Goal: Task Accomplishment & Management: Use online tool/utility

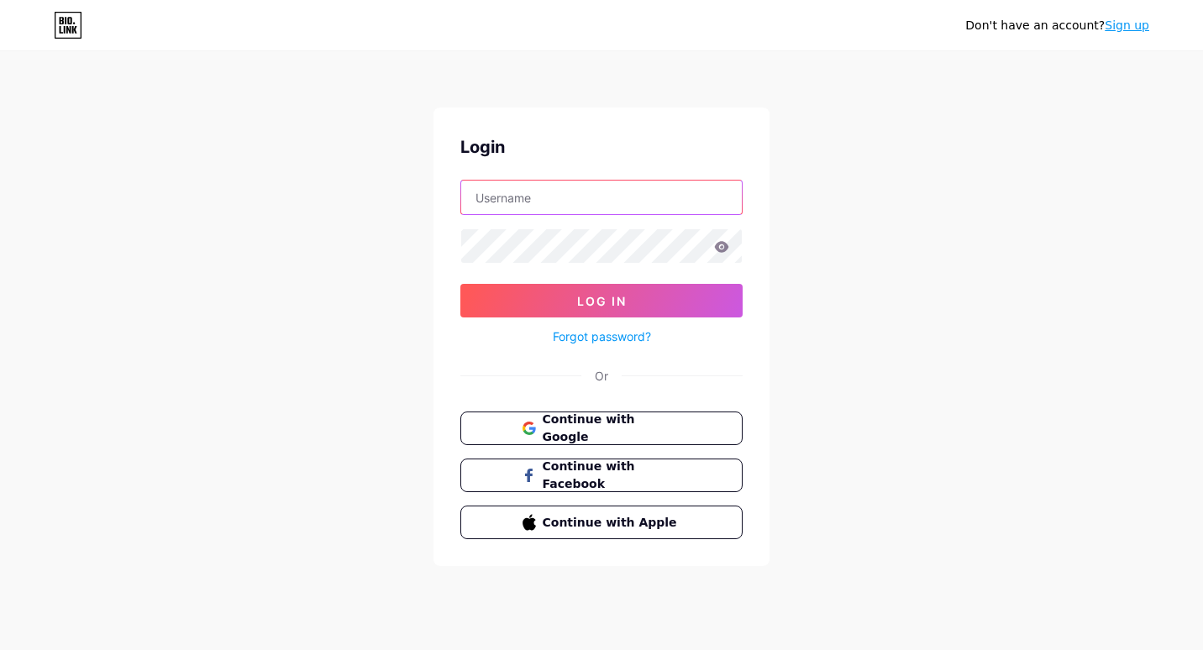
click at [538, 192] on input "text" at bounding box center [601, 198] width 281 height 34
type input "[EMAIL_ADDRESS][DOMAIN_NAME]"
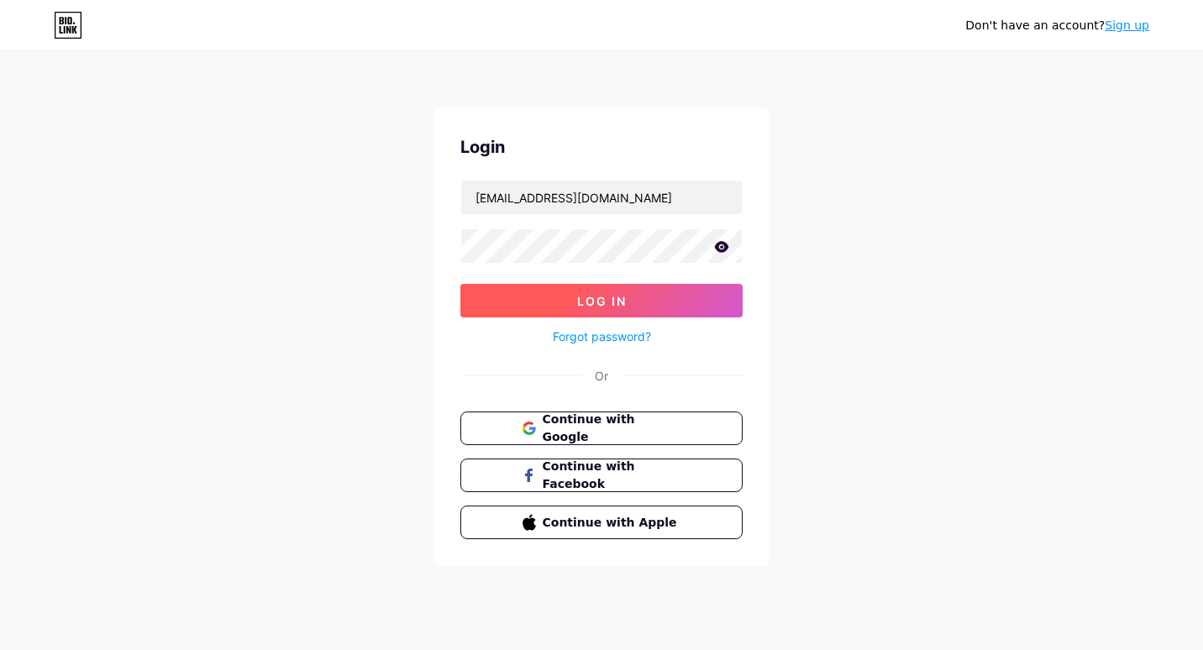
click at [570, 296] on button "Log In" at bounding box center [601, 301] width 282 height 34
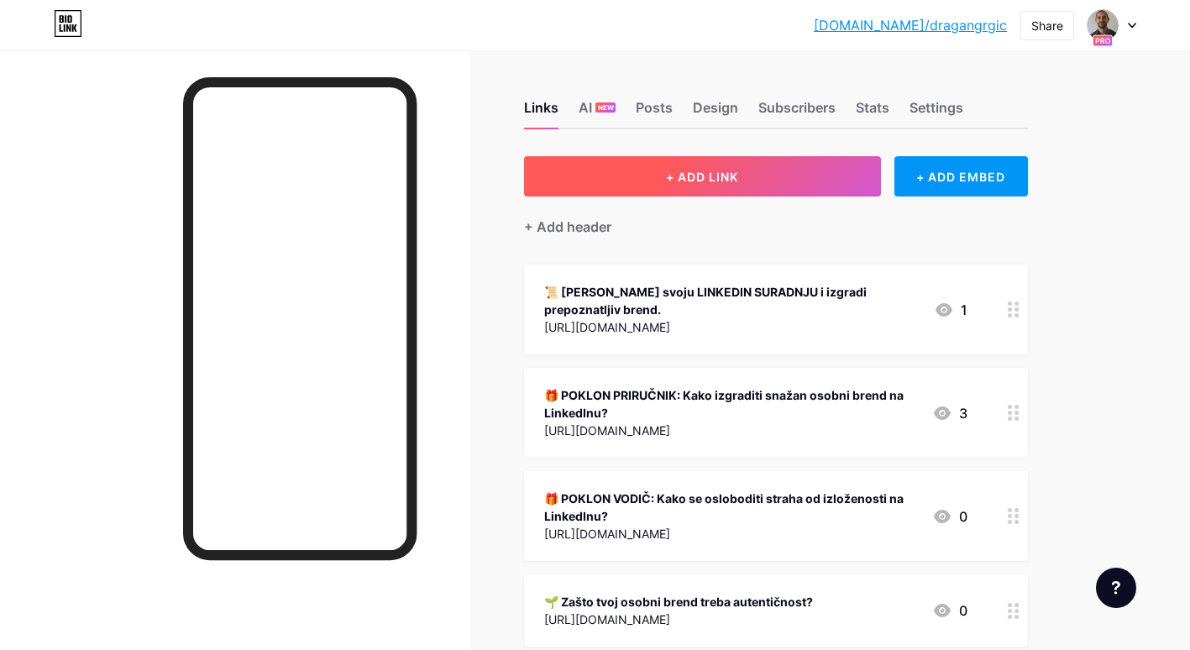
click at [682, 186] on button "+ ADD LINK" at bounding box center [702, 176] width 357 height 40
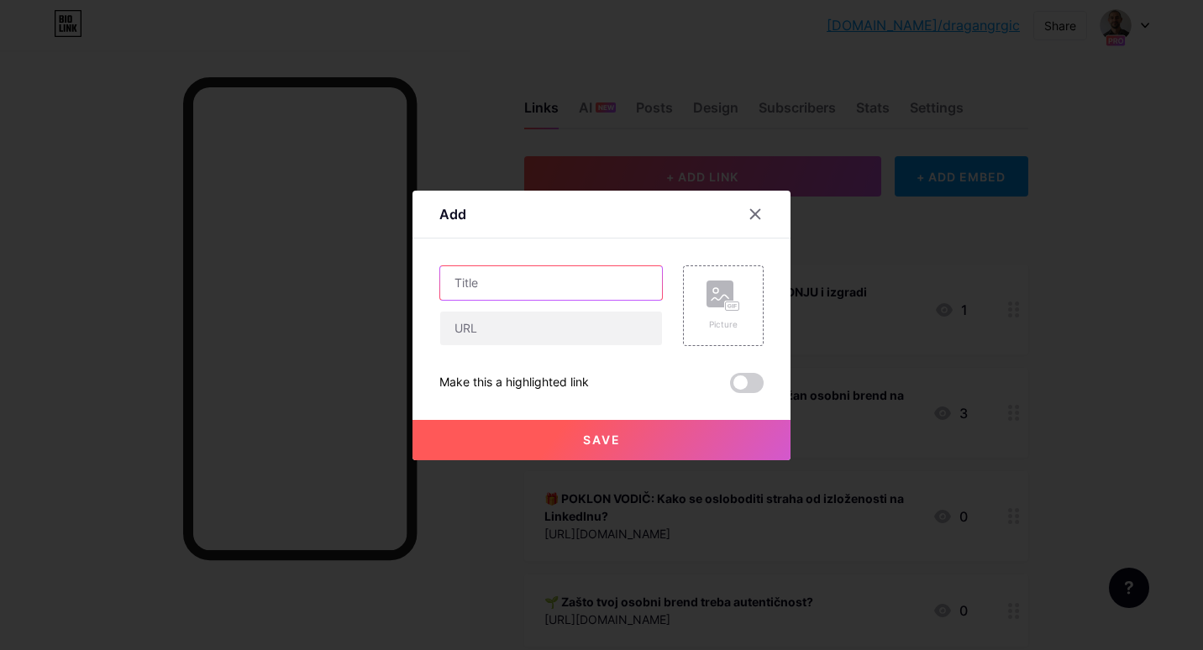
click at [506, 282] on input "text" at bounding box center [551, 283] width 222 height 34
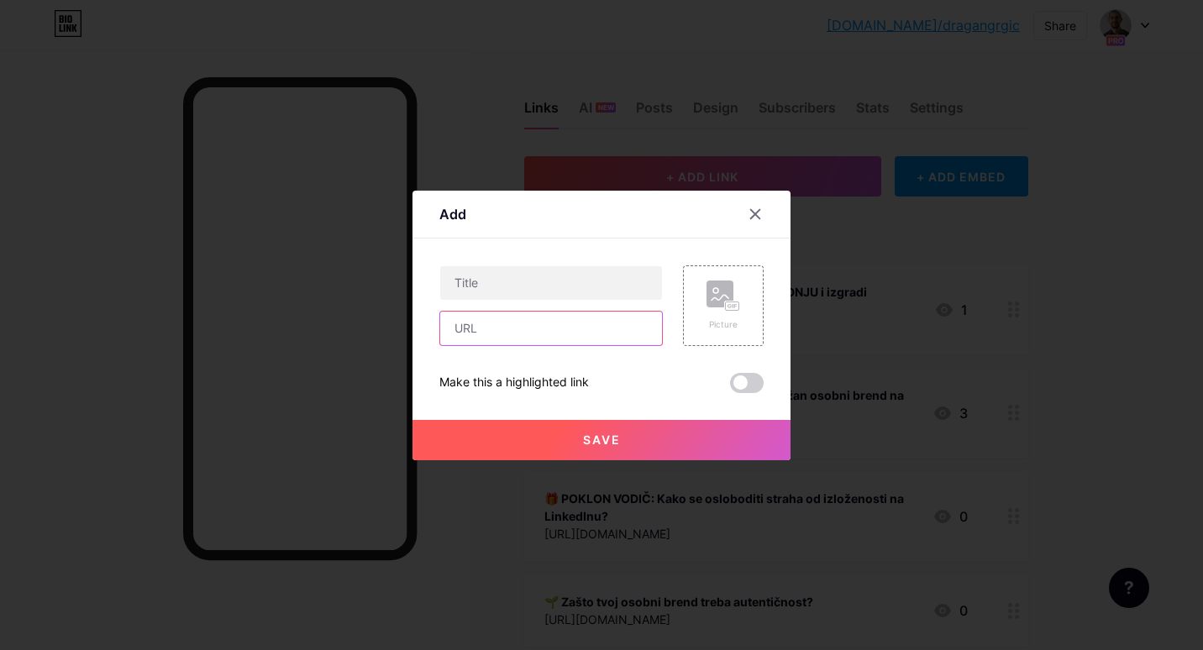
click at [475, 337] on input "text" at bounding box center [551, 329] width 222 height 34
click at [633, 325] on input "Kako pisati B2B objave koje klijenti razumiju i donose" at bounding box center [551, 329] width 222 height 34
type input "Kako pisati B2B objave koje klijenti razumiju i koje donose upite?"
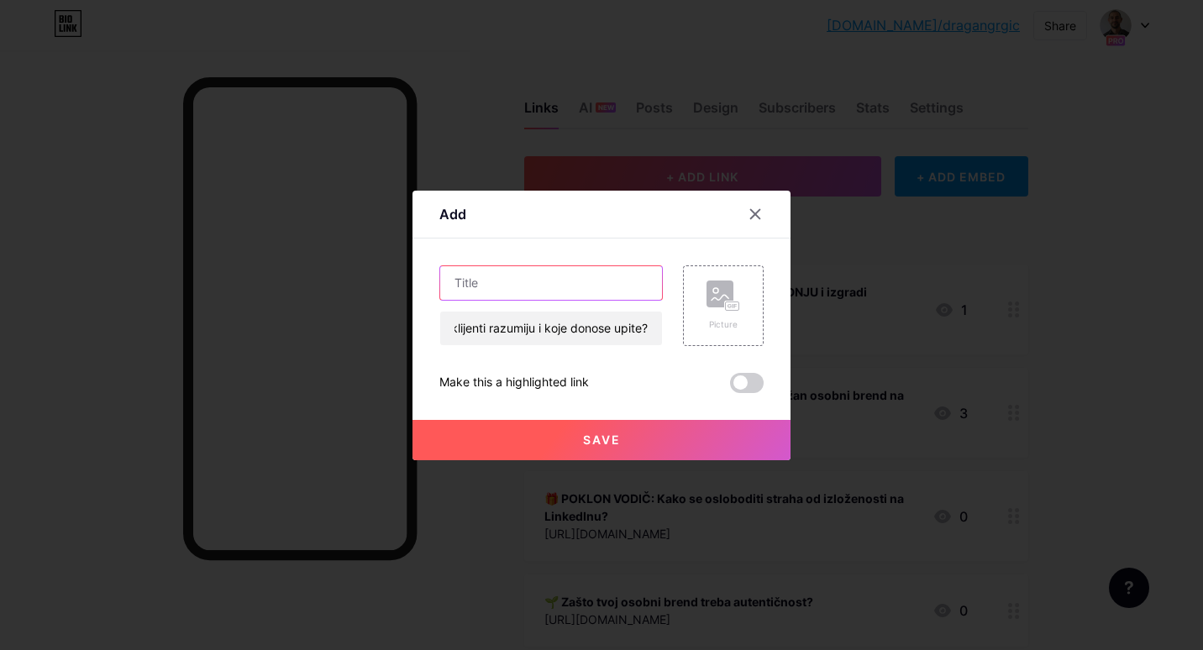
click at [502, 280] on input "text" at bounding box center [551, 283] width 222 height 34
click at [511, 335] on input "Kako pisati B2B objave koje klijenti razumiju i koje donose upite?" at bounding box center [551, 329] width 222 height 34
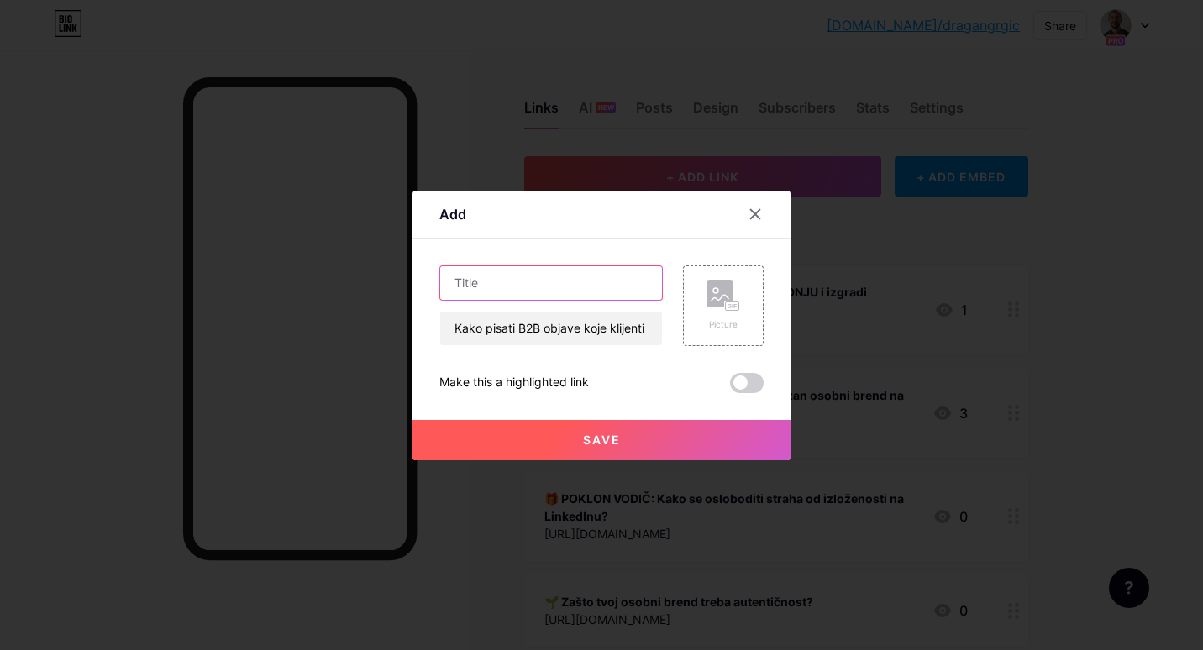
click at [532, 288] on input "text" at bounding box center [551, 283] width 222 height 34
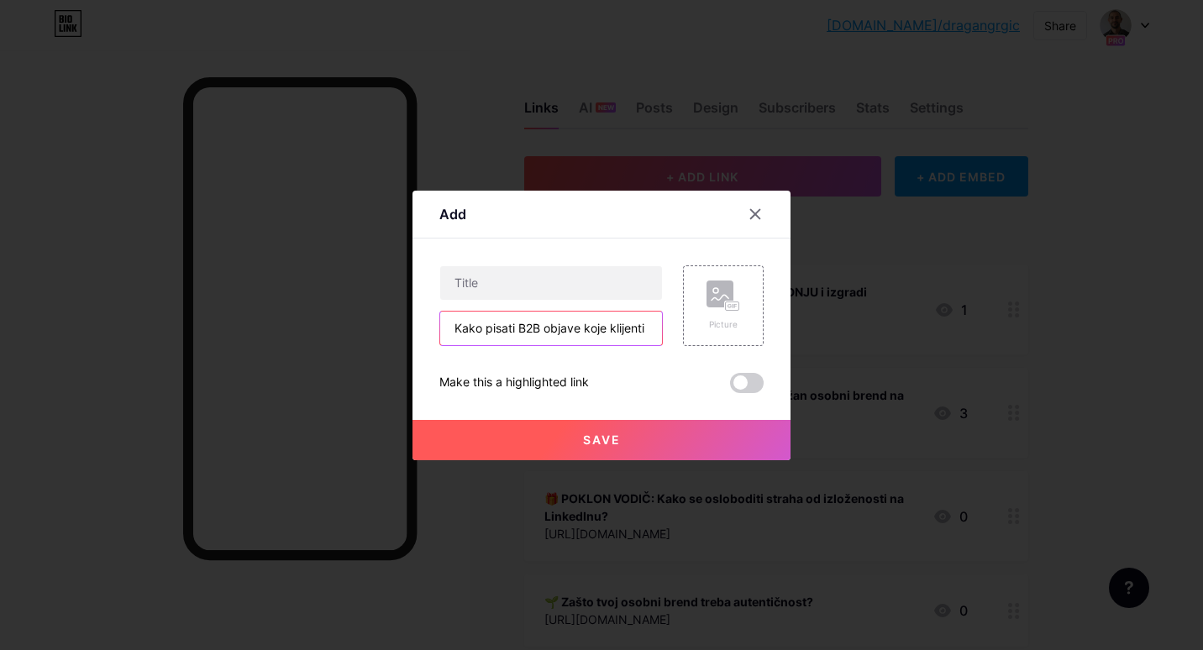
click at [513, 327] on input "Kako pisati B2B objave koje klijenti razumiju i koje donose upite?" at bounding box center [551, 329] width 222 height 34
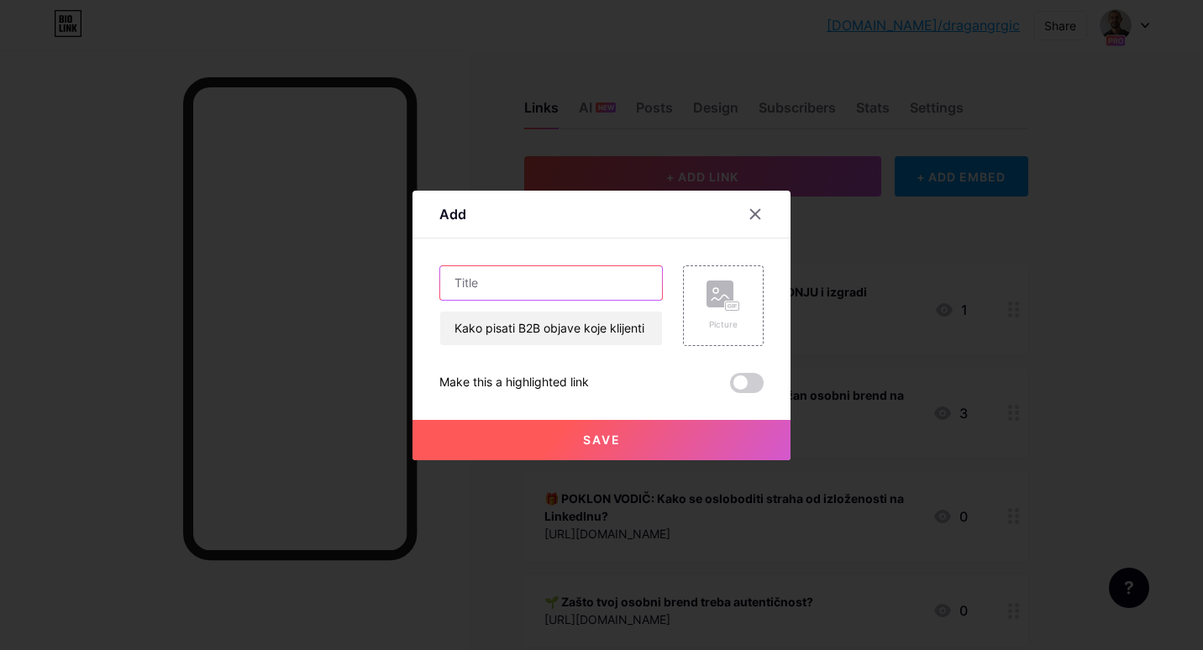
click at [509, 283] on input "text" at bounding box center [551, 283] width 222 height 34
paste input "Kako pisati B2B objave koje klijenti razumiju i koje donose upite?"
type input "Kako pisati B2B objave koje klijenti razumiju i koje donose upite?"
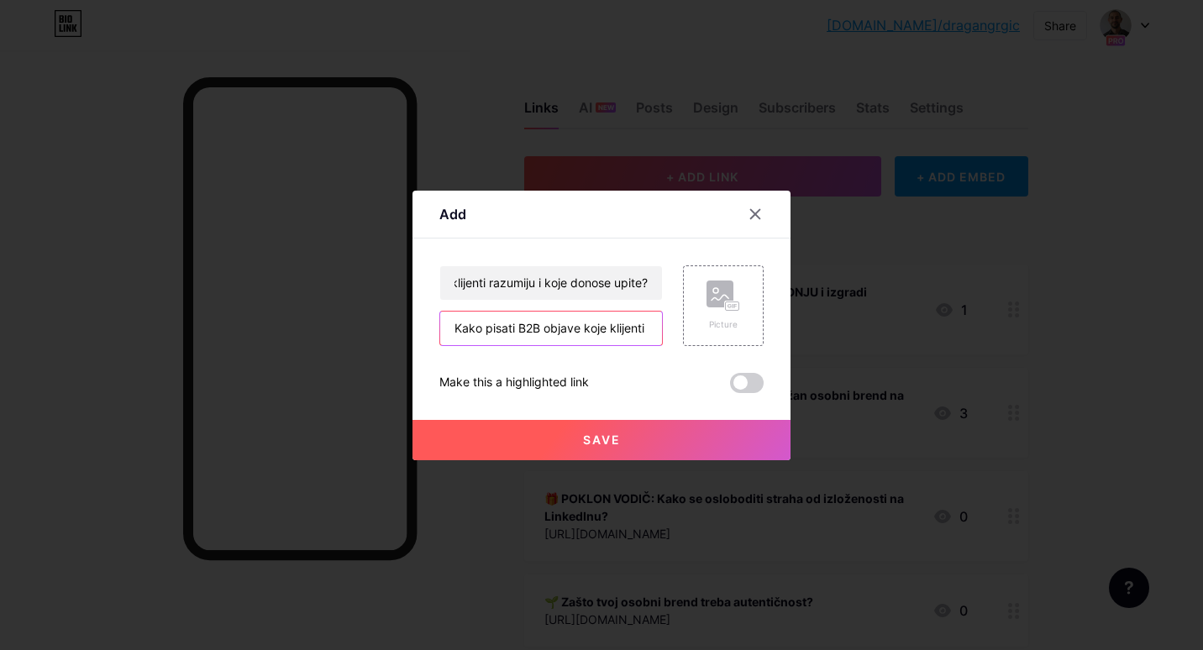
click at [558, 331] on input "Kako pisati B2B objave koje klijenti razumiju i koje donose upite?" at bounding box center [551, 329] width 222 height 34
paste input "[URL][DOMAIN_NAME]"
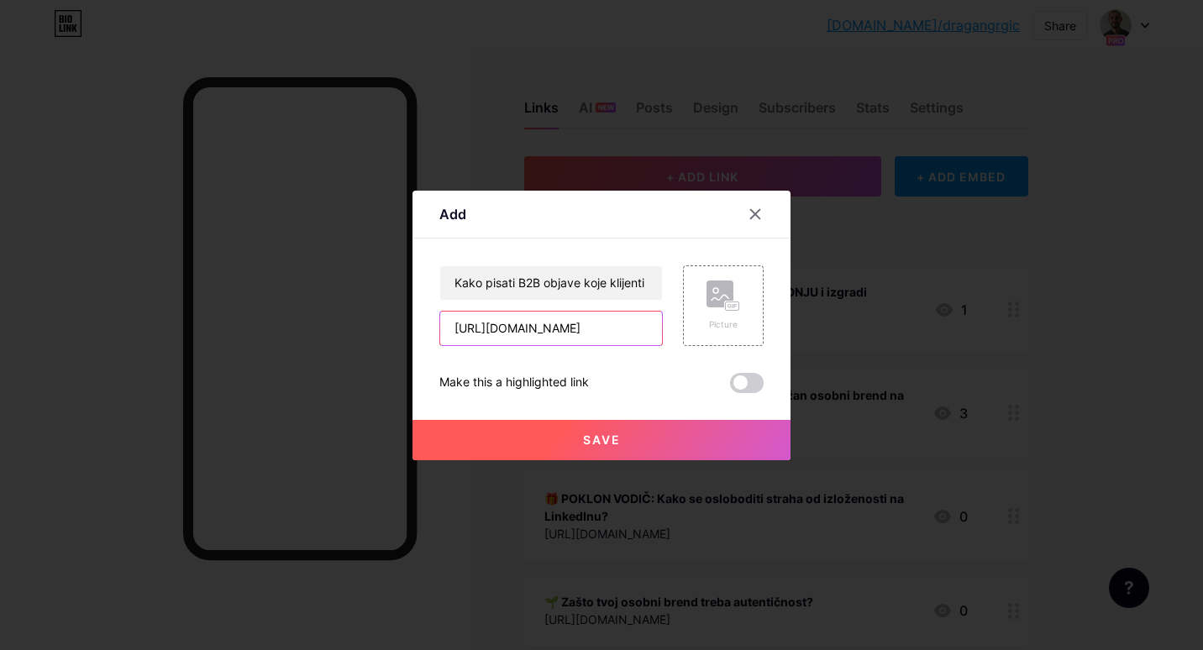
scroll to position [0, 474]
type input "[URL][DOMAIN_NAME]"
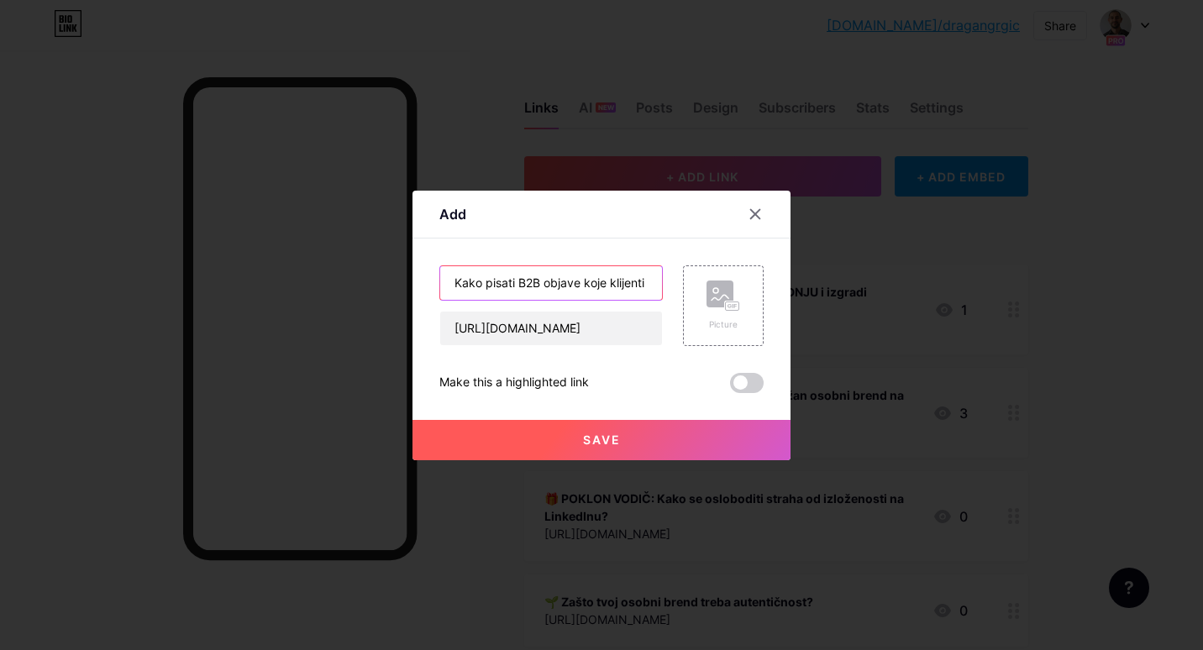
click at [453, 287] on input "Kako pisati B2B objave koje klijenti razumiju i koje donose upite?" at bounding box center [551, 283] width 222 height 34
paste input "🎁"
type input "🎁 3-STEP Formula: Kako pisati B2B objave koje klijenti razumiju i koje donose u…"
click at [592, 441] on span "Save" at bounding box center [602, 440] width 38 height 14
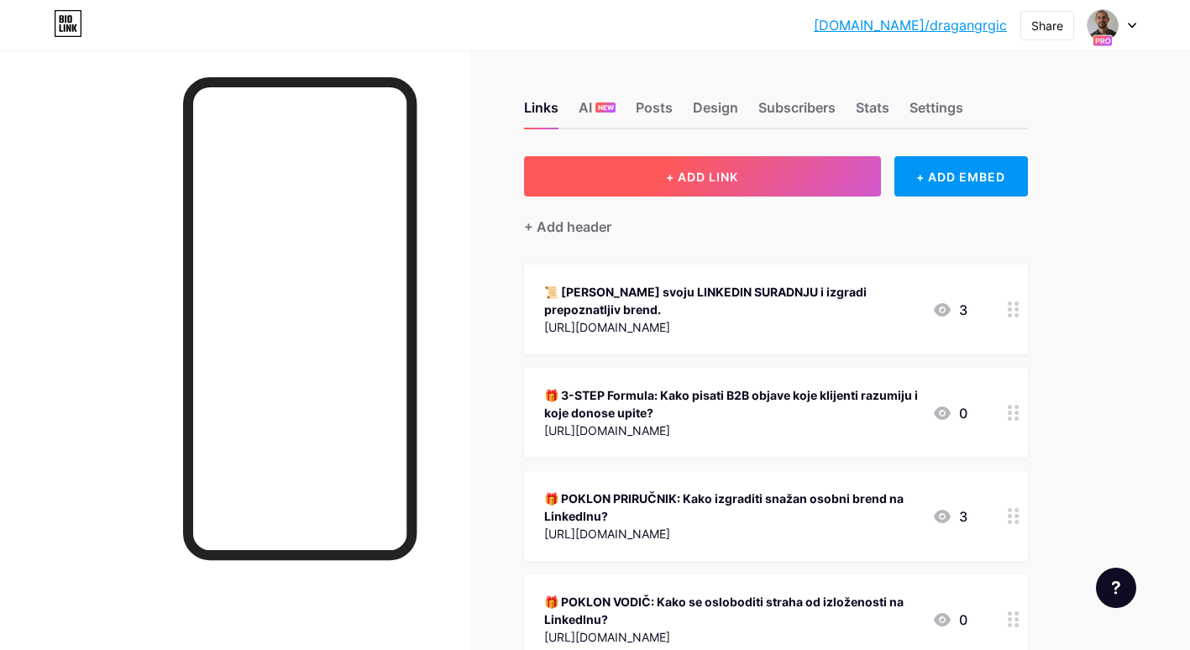
click at [683, 185] on button "+ ADD LINK" at bounding box center [702, 176] width 357 height 40
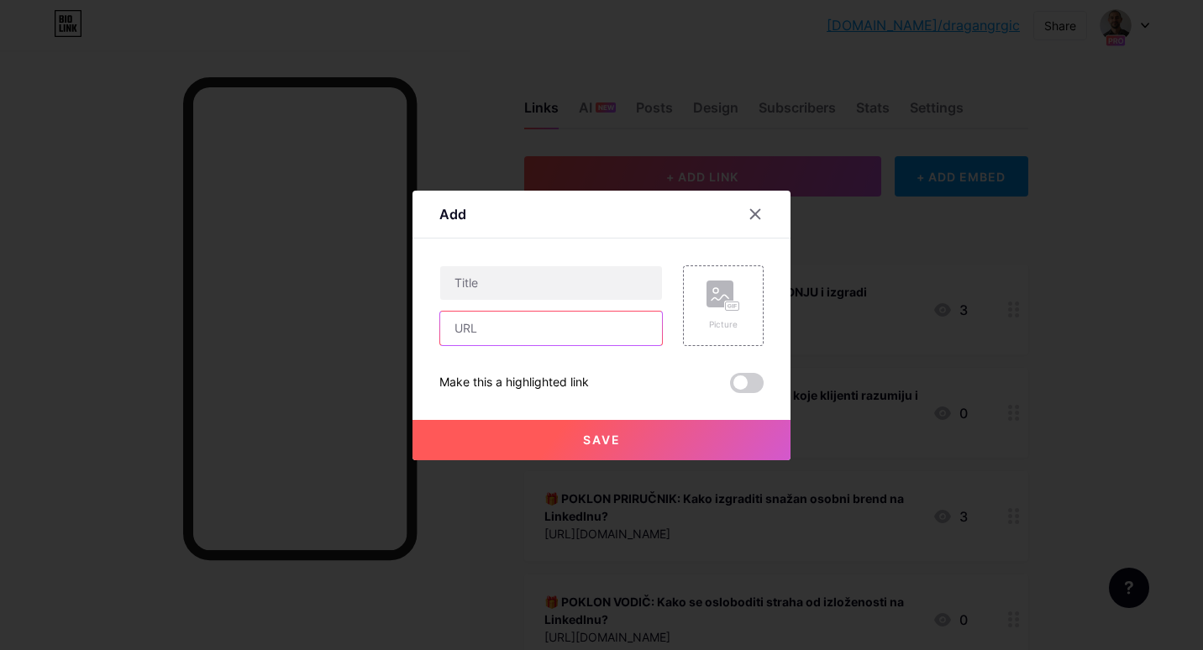
click at [512, 329] on input "text" at bounding box center [551, 329] width 222 height 34
paste input "[URL][DOMAIN_NAME]"
type input "[URL][DOMAIN_NAME]"
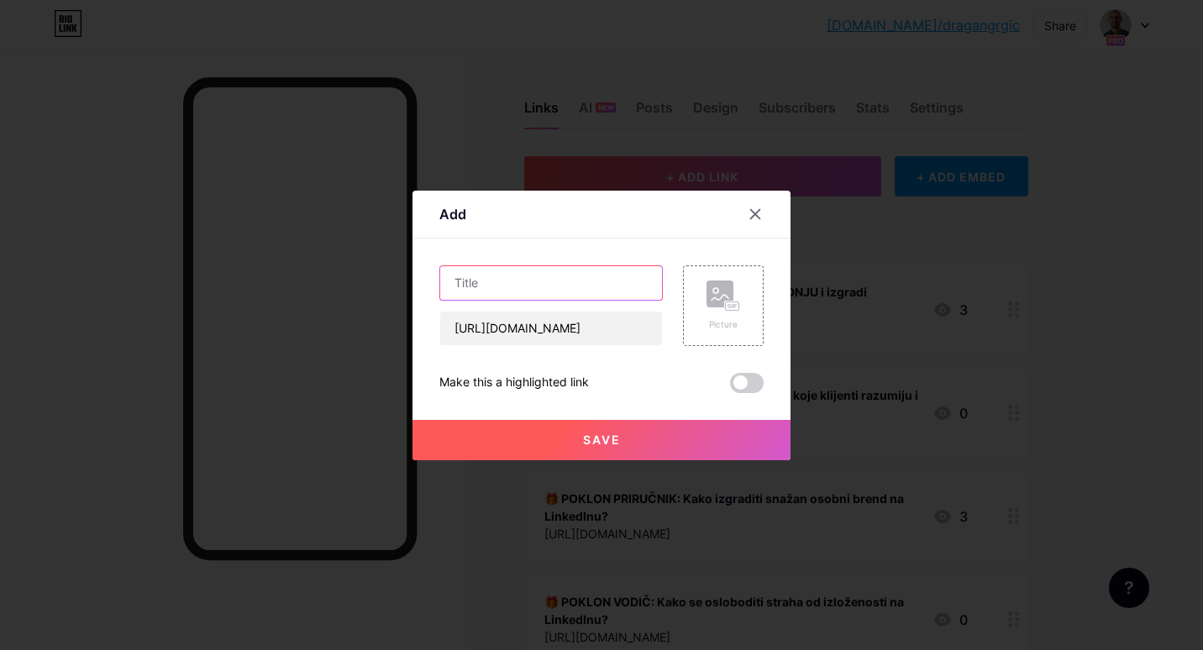
click at [508, 285] on input "text" at bounding box center [551, 283] width 222 height 34
type input "V"
paste input "🎁"
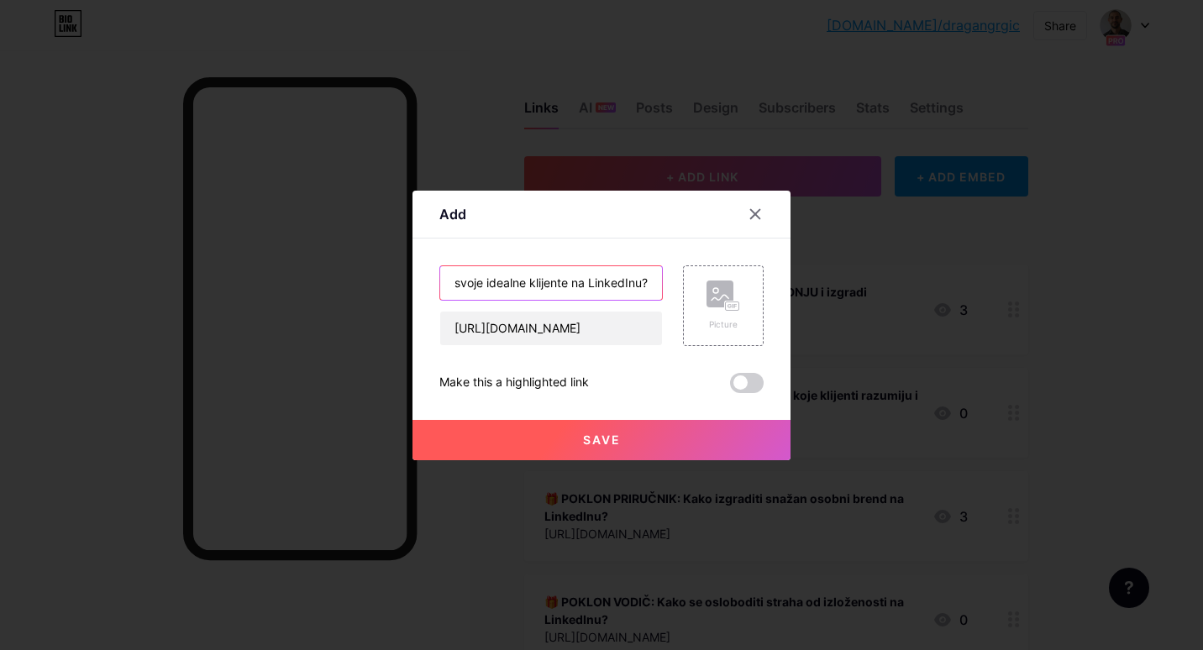
type input "🎁 Founders-Guide: Kako pronaći svoje idealne klijente na LinkedInu?"
click at [616, 454] on button "Save" at bounding box center [601, 440] width 378 height 40
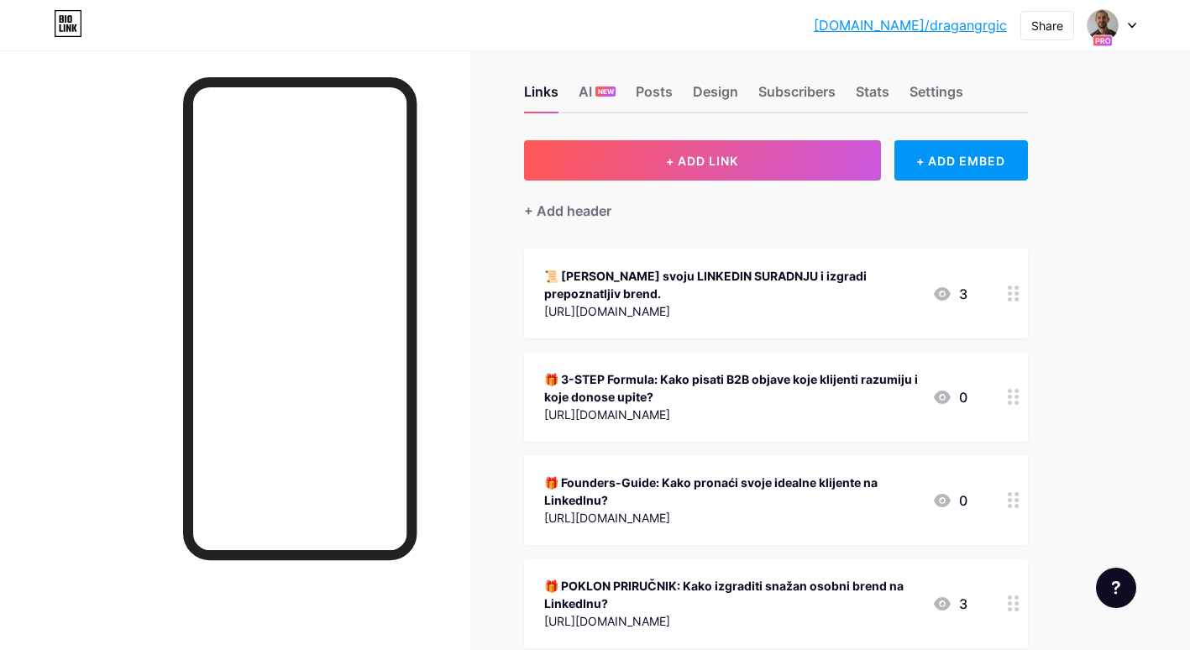
scroll to position [0, 0]
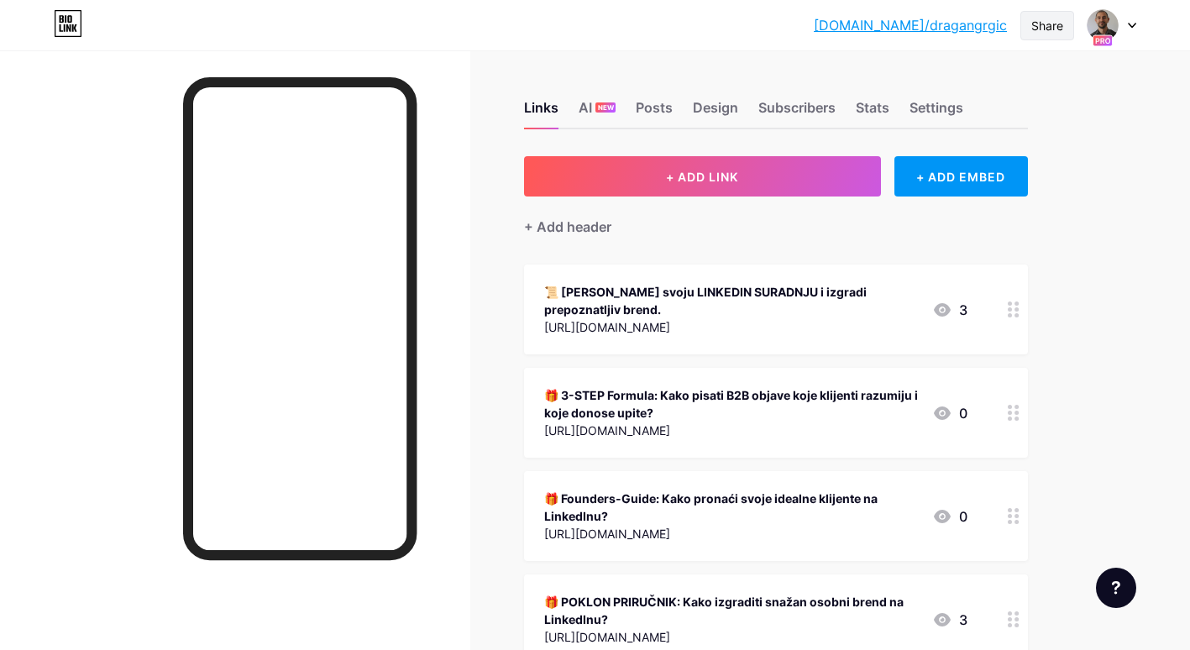
click at [1061, 31] on div "Share" at bounding box center [1047, 26] width 32 height 18
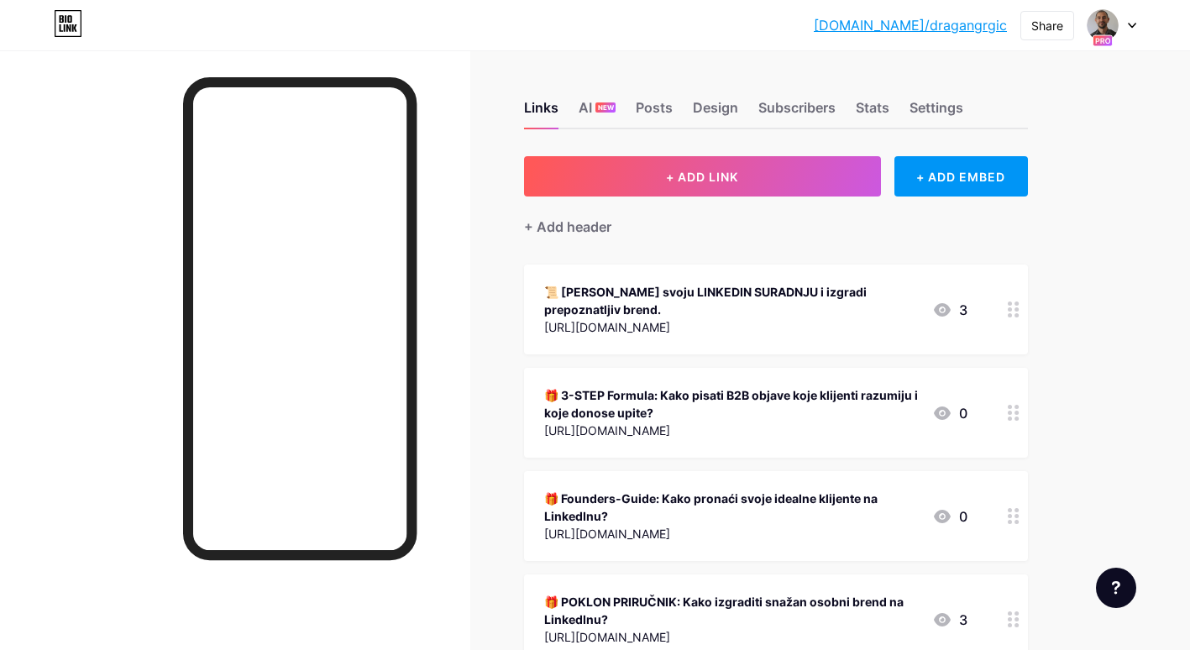
click at [662, 496] on div "🎁 Founders-Guide: Kako pronaći svoje idealne klijente na LinkedInu?" at bounding box center [731, 507] width 375 height 35
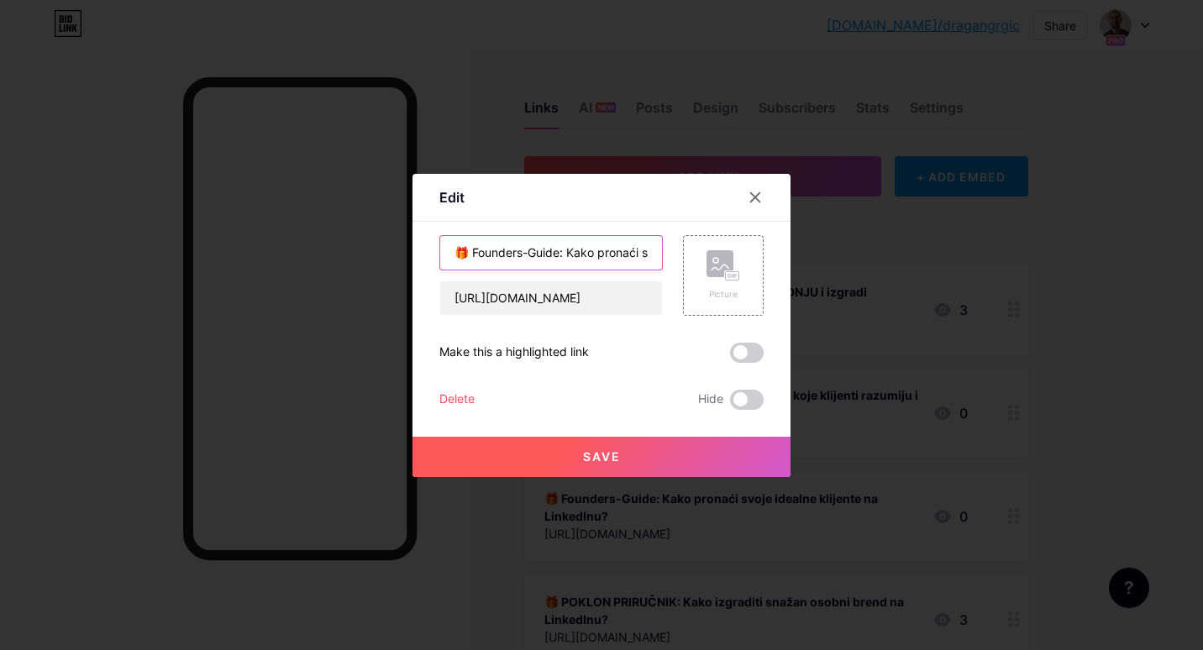
drag, startPoint x: 563, startPoint y: 253, endPoint x: 481, endPoint y: 254, distance: 81.5
click at [481, 254] on input "🎁 Founders-Guide: Kako pronaći svoje idealne klijente na LinkedInu?" at bounding box center [551, 253] width 222 height 34
click at [539, 248] on input "🎁 FOUNDERS [PERSON_NAME]: Kako pronaći svoje idealne klijente na LinkedInu?" at bounding box center [551, 253] width 222 height 34
drag, startPoint x: 573, startPoint y: 255, endPoint x: 543, endPoint y: 255, distance: 29.4
click at [543, 255] on input "🎁 FOUNDERS-Vodič: Kako pronaći svoje idealne klijente na LinkedInu?" at bounding box center [551, 253] width 222 height 34
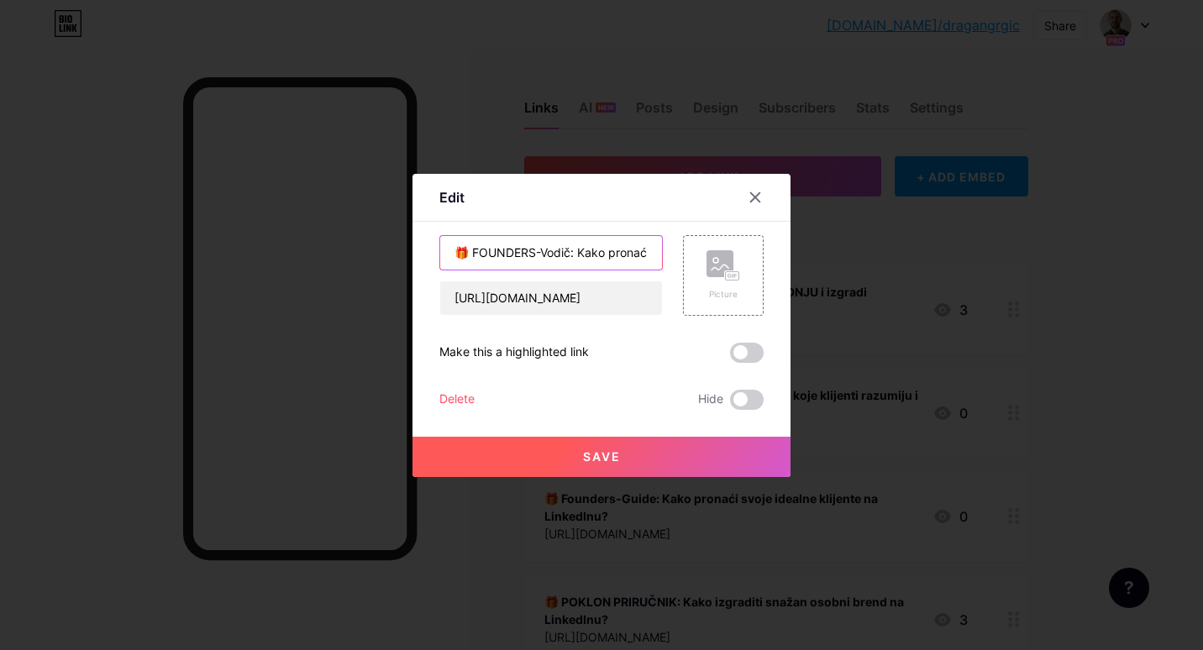
type input "🎁 FOUNDERS-Vodič: Kako pronaći svoje idealne klijente na LinkedInu?"
click at [644, 465] on button "Save" at bounding box center [601, 457] width 378 height 40
